Goal: Check status

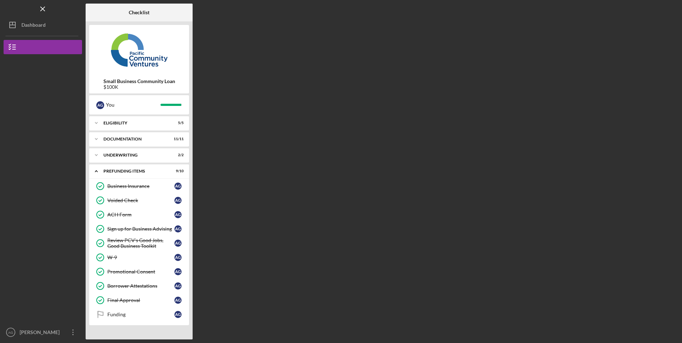
click at [118, 316] on div "Funding" at bounding box center [140, 315] width 67 height 6
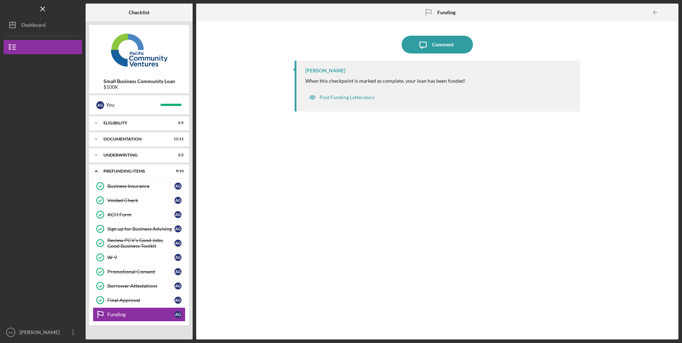
click at [124, 301] on div "Final Approval" at bounding box center [140, 300] width 67 height 6
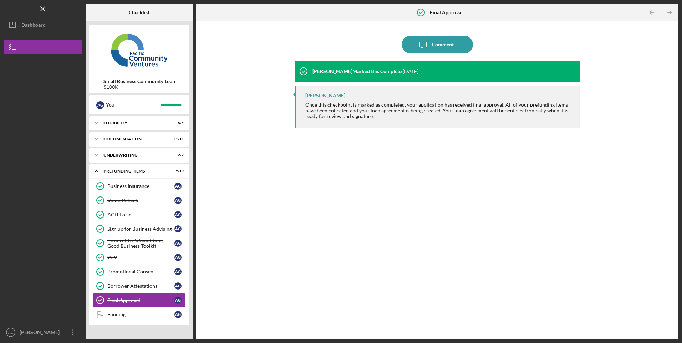
click at [123, 289] on div "Borrower Attestations" at bounding box center [140, 286] width 67 height 6
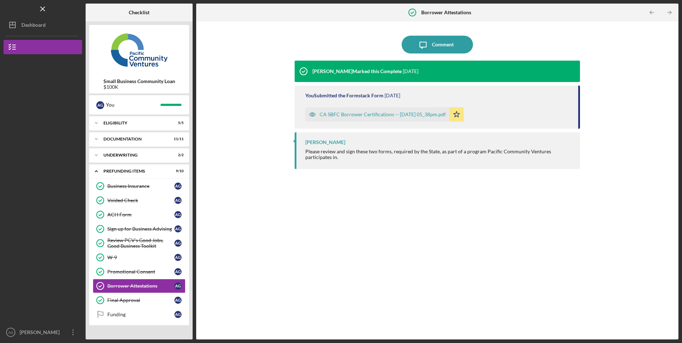
click at [125, 154] on div "Underwriting" at bounding box center [134, 155] width 62 height 4
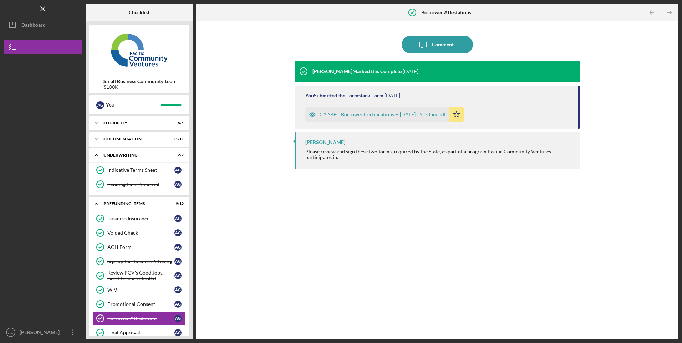
click at [123, 169] on div "Indicative Terms Sheet" at bounding box center [140, 170] width 67 height 6
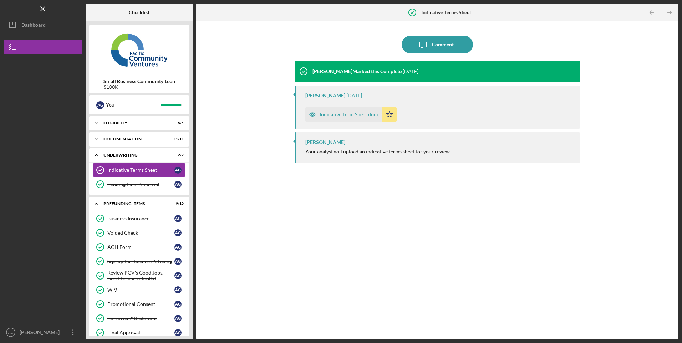
click at [346, 113] on div "Indicative Term Sheet.docx" at bounding box center [349, 115] width 59 height 6
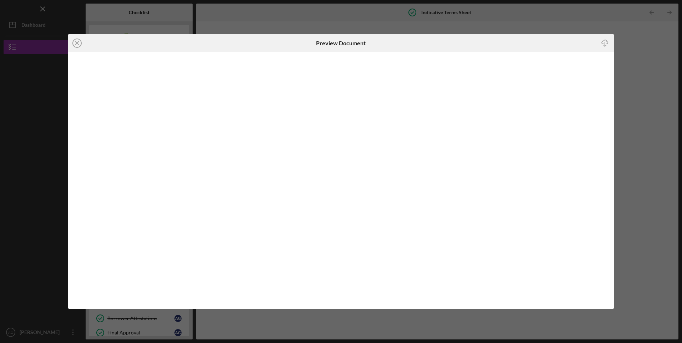
click at [77, 46] on icon "Icon/Close" at bounding box center [77, 43] width 18 height 18
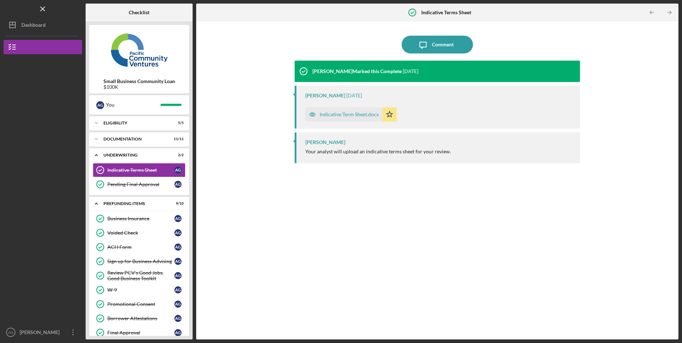
scroll to position [25, 0]
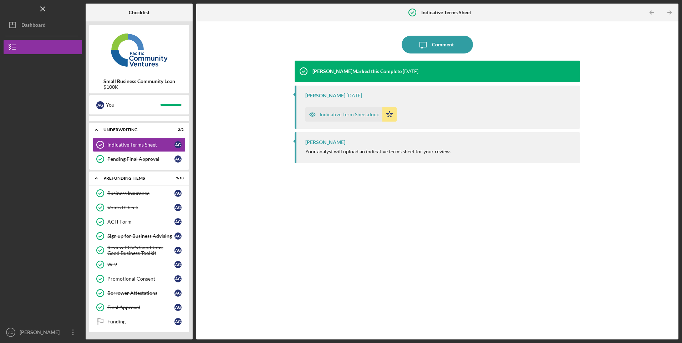
click at [119, 321] on div "Funding" at bounding box center [140, 322] width 67 height 6
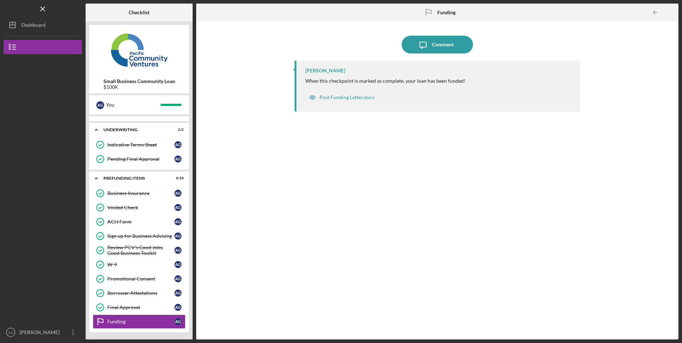
click at [57, 331] on div "[PERSON_NAME]" at bounding box center [41, 333] width 46 height 16
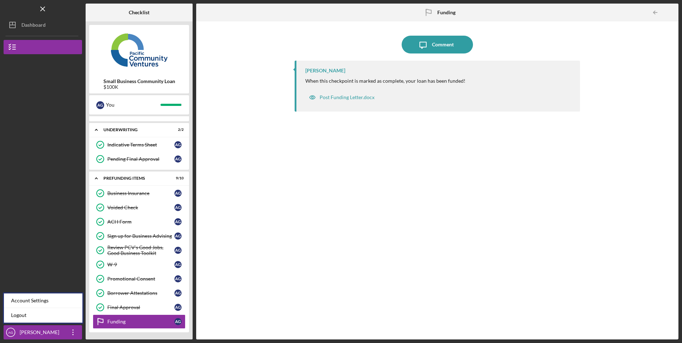
click at [36, 318] on link "Logout" at bounding box center [43, 315] width 78 height 15
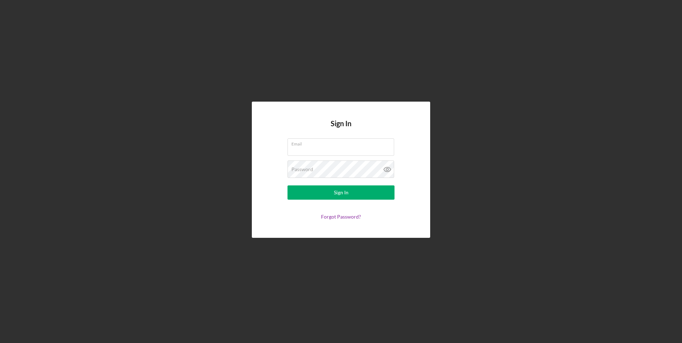
type input "[EMAIL_ADDRESS][DOMAIN_NAME]"
click at [425, 35] on div "Sign In Email [EMAIL_ADDRESS][DOMAIN_NAME] Password Sign In Forgot Password?" at bounding box center [341, 170] width 675 height 340
